Goal: Transaction & Acquisition: Purchase product/service

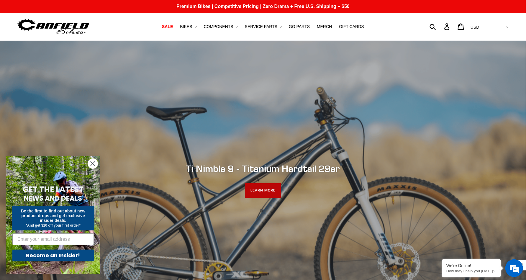
click at [263, 190] on link "LEARN MORE" at bounding box center [263, 190] width 36 height 15
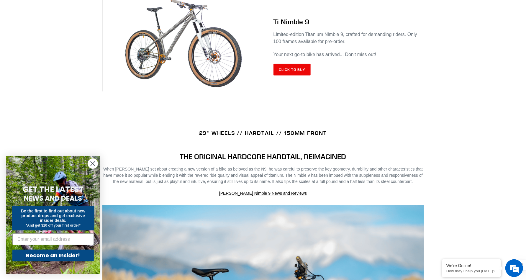
scroll to position [273, 0]
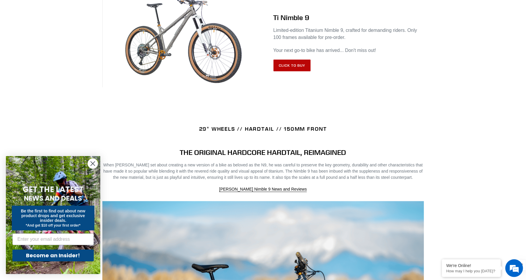
click at [292, 63] on link "Click to Buy" at bounding box center [292, 66] width 37 height 12
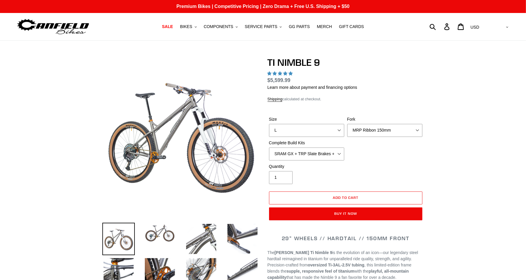
select select "highest-rating"
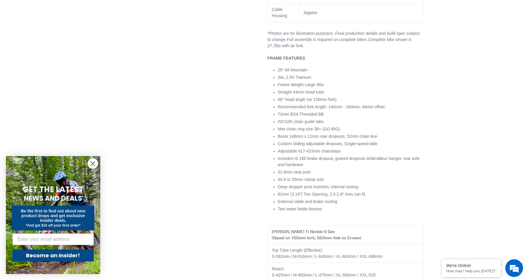
scroll to position [805, 0]
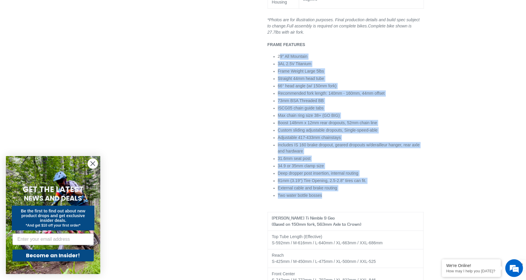
drag, startPoint x: 270, startPoint y: 50, endPoint x: 346, endPoint y: 194, distance: 162.2
click at [346, 194] on div "29" WHEELS // HARDTAIL // 150MM FRONT The Canfield Ti Nimble 9 is the evolution…" at bounding box center [346, 43] width 156 height 1165
copy ul "29″ All Mountain 3AL 2.5V Titanium Frame Weight Large 5lbs Straight 44mm head t…"
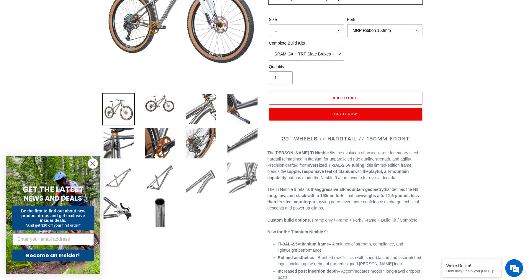
scroll to position [0, 0]
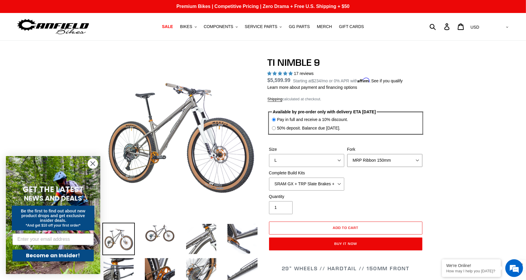
click at [411, 158] on select "MRP Ribbon 150mm RockShox Lyrik 150mm Fox Factory 36 150mm Cane Creek Helm 150m…" at bounding box center [384, 160] width 75 height 13
select select "Fork - None"
click at [347, 154] on select "MRP Ribbon 150mm RockShox Lyrik 150mm Fox Factory 36 150mm Cane Creek Helm 150m…" at bounding box center [384, 160] width 75 height 13
click at [330, 183] on select "SRAM GX + TRP Slate Brakes + Rotors + e13 LG-1 Wheels SHIMANO XT + SHIMANO brak…" at bounding box center [306, 184] width 75 height 13
select select "Complete Build Kit - None (Contact us for Custom Builds)"
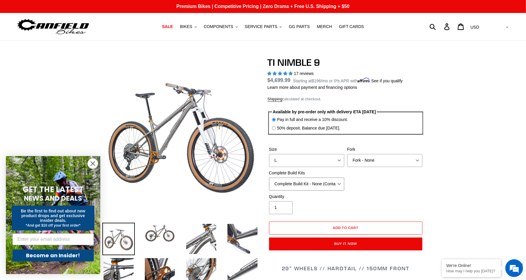
click at [269, 178] on select "SRAM GX + TRP Slate Brakes + Rotors + e13 LG-1 Wheels SHIMANO XT + SHIMANO brak…" at bounding box center [306, 184] width 75 height 13
